Goal: Task Accomplishment & Management: Manage account settings

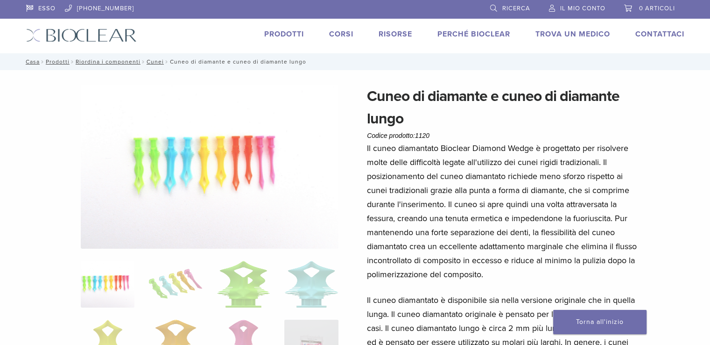
click at [577, 7] on font "Il mio conto" at bounding box center [582, 8] width 45 height 7
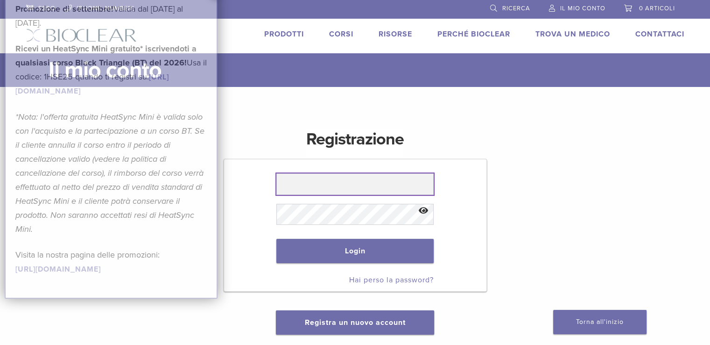
click at [337, 189] on input "text" at bounding box center [354, 183] width 157 height 21
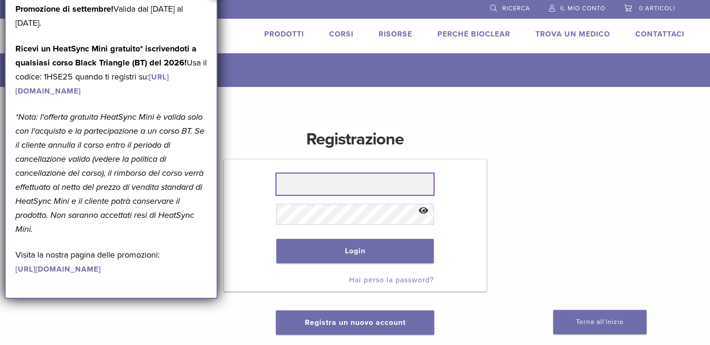
click at [336, 190] on input "text" at bounding box center [354, 183] width 157 height 21
type input "**********"
drag, startPoint x: 395, startPoint y: 183, endPoint x: 112, endPoint y: 142, distance: 285.9
click at [112, 142] on body "ESSO 1.855.712.5327 Ricerca Il mio conto 0 articoli Carrello Nessun prodotto ne…" at bounding box center [355, 298] width 710 height 596
